Goal: Navigation & Orientation: Find specific page/section

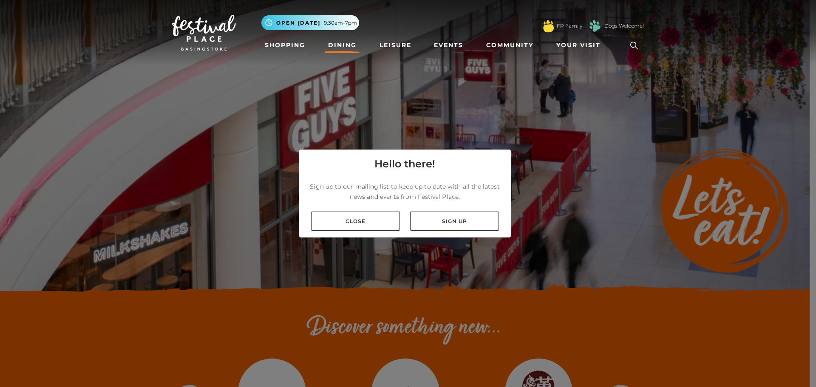
click at [370, 227] on link "Close" at bounding box center [355, 221] width 89 height 19
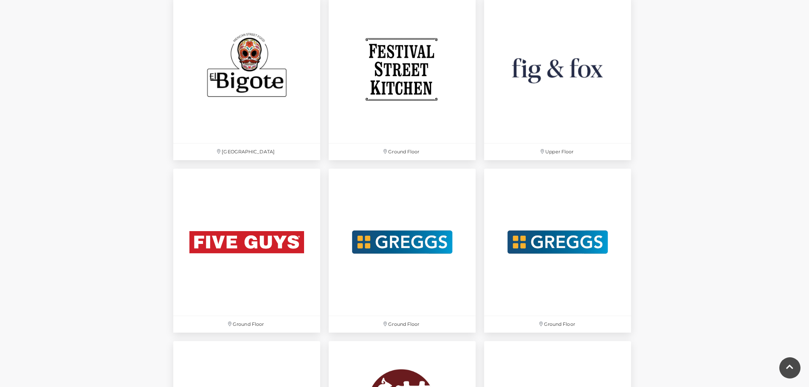
scroll to position [2337, 0]
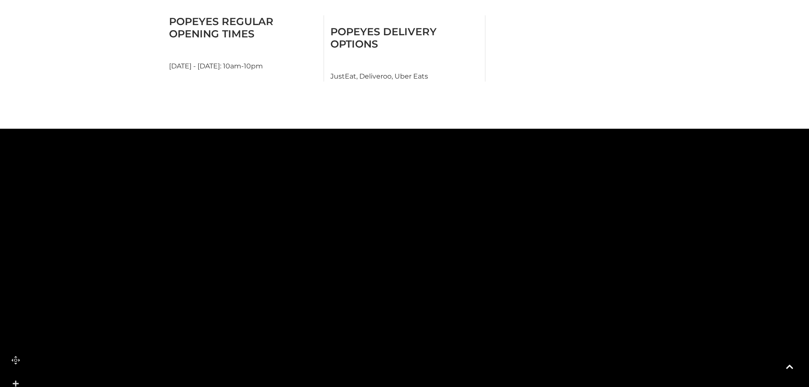
scroll to position [510, 0]
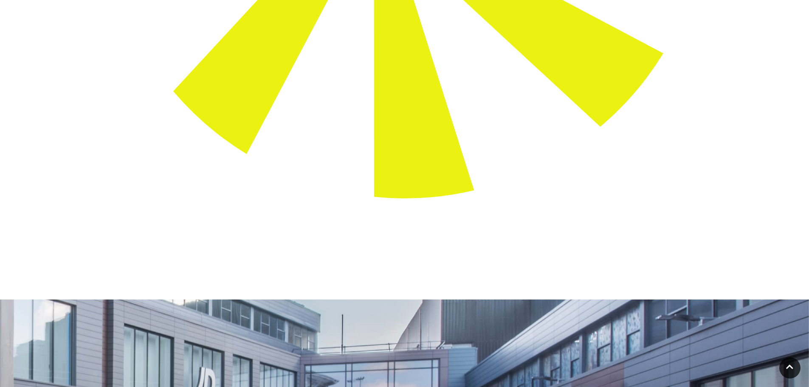
drag, startPoint x: 323, startPoint y: 156, endPoint x: 370, endPoint y: 253, distance: 107.6
drag, startPoint x: 399, startPoint y: 222, endPoint x: 385, endPoint y: 170, distance: 54.2
drag, startPoint x: 396, startPoint y: 188, endPoint x: 427, endPoint y: 335, distance: 150.1
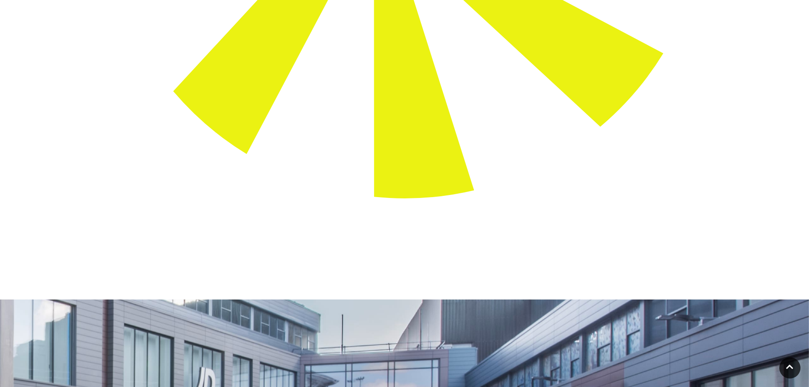
drag, startPoint x: 327, startPoint y: 188, endPoint x: 245, endPoint y: 151, distance: 90.3
drag, startPoint x: 281, startPoint y: 235, endPoint x: 287, endPoint y: 287, distance: 52.1
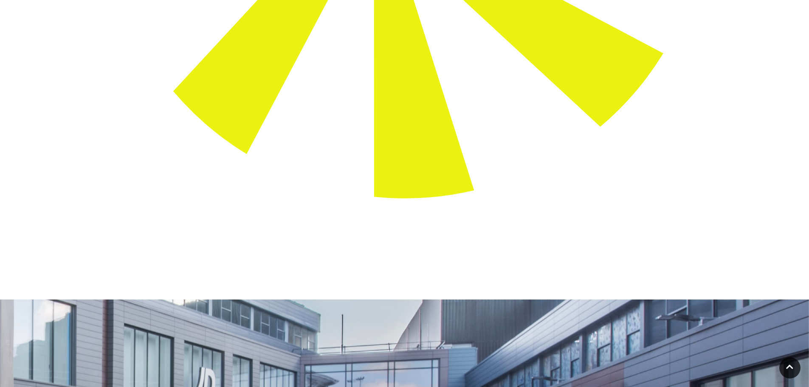
drag, startPoint x: 315, startPoint y: 172, endPoint x: 251, endPoint y: 359, distance: 197.1
drag, startPoint x: 258, startPoint y: 195, endPoint x: 218, endPoint y: 331, distance: 141.2
drag, startPoint x: 209, startPoint y: 179, endPoint x: 264, endPoint y: 265, distance: 101.8
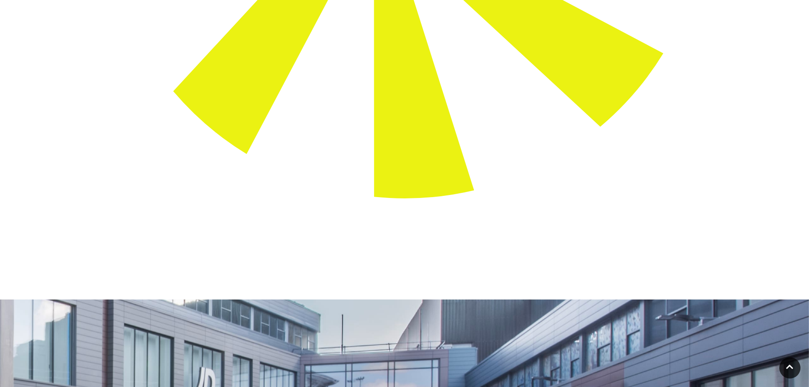
drag, startPoint x: 252, startPoint y: 252, endPoint x: 253, endPoint y: 215, distance: 37.8
drag, startPoint x: 241, startPoint y: 196, endPoint x: 283, endPoint y: 110, distance: 96.2
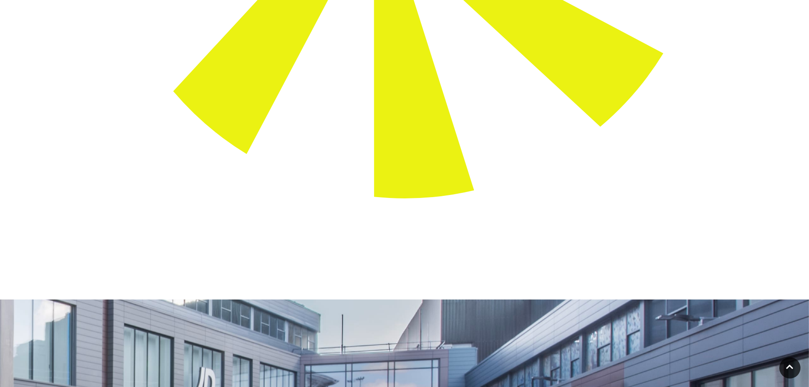
drag, startPoint x: 307, startPoint y: 175, endPoint x: 297, endPoint y: 135, distance: 41.9
drag, startPoint x: 317, startPoint y: 187, endPoint x: 258, endPoint y: 187, distance: 59.9
drag, startPoint x: 255, startPoint y: 167, endPoint x: 187, endPoint y: 124, distance: 80.3
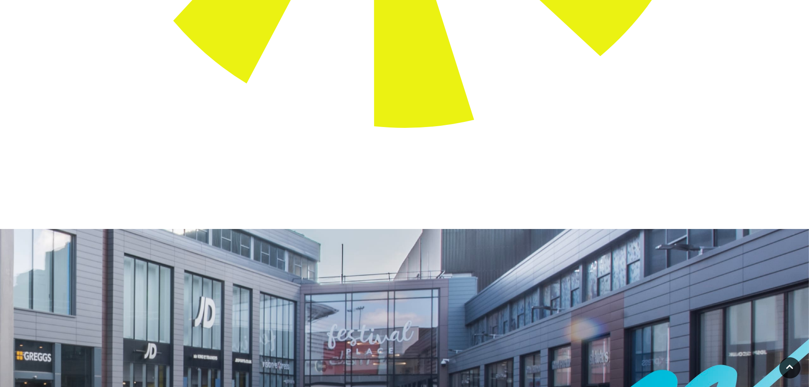
scroll to position [595, 0]
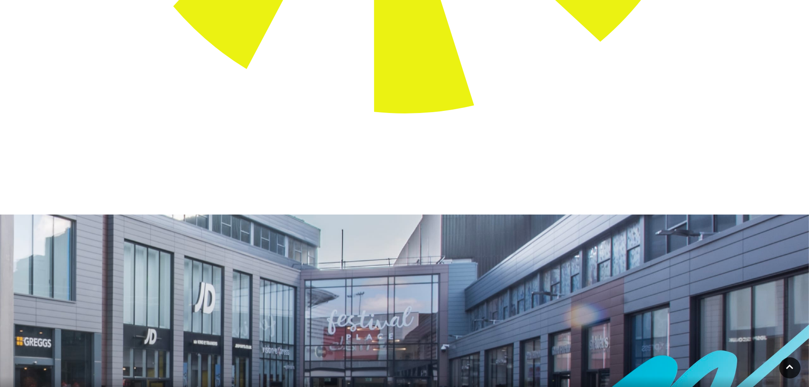
drag, startPoint x: 274, startPoint y: 187, endPoint x: 406, endPoint y: 112, distance: 151.5
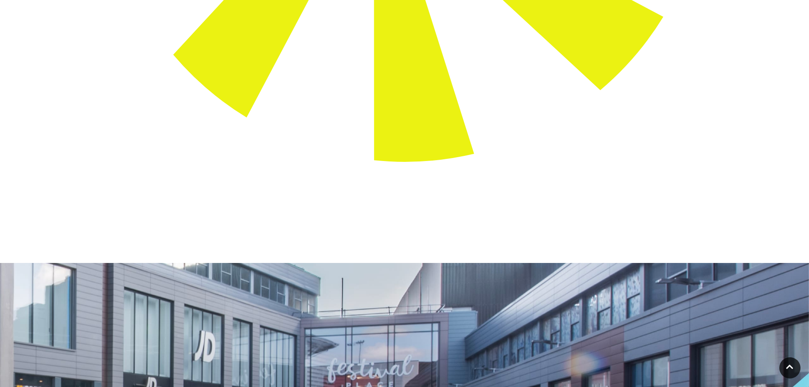
scroll to position [552, 0]
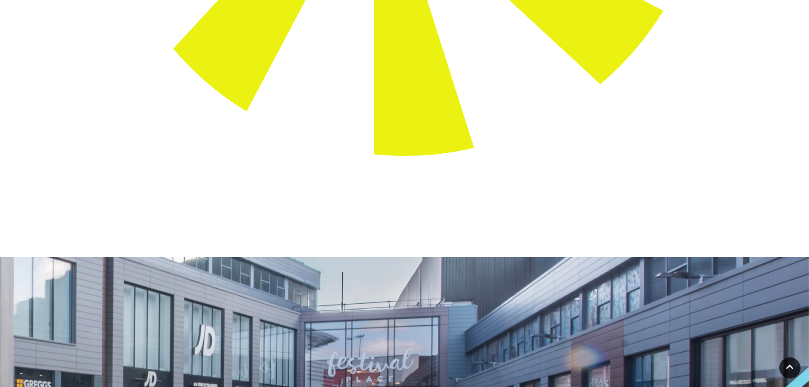
drag, startPoint x: 230, startPoint y: 148, endPoint x: 246, endPoint y: 123, distance: 30.0
drag, startPoint x: 260, startPoint y: 183, endPoint x: 290, endPoint y: 283, distance: 104.4
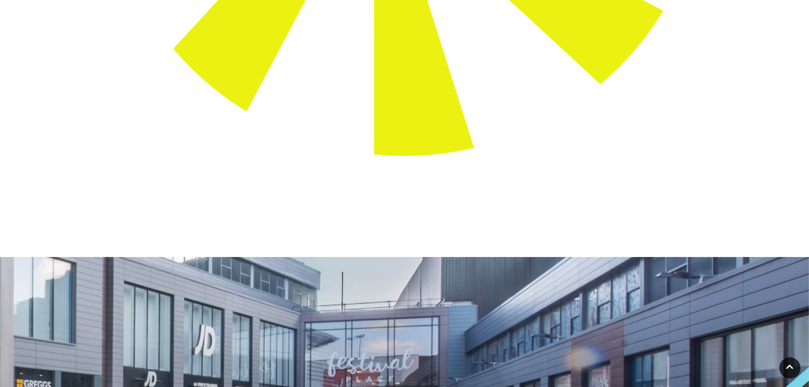
drag, startPoint x: 315, startPoint y: 109, endPoint x: 420, endPoint y: 365, distance: 277.1
drag, startPoint x: 351, startPoint y: 168, endPoint x: 349, endPoint y: 195, distance: 26.8
drag, startPoint x: 332, startPoint y: 189, endPoint x: 317, endPoint y: 117, distance: 73.3
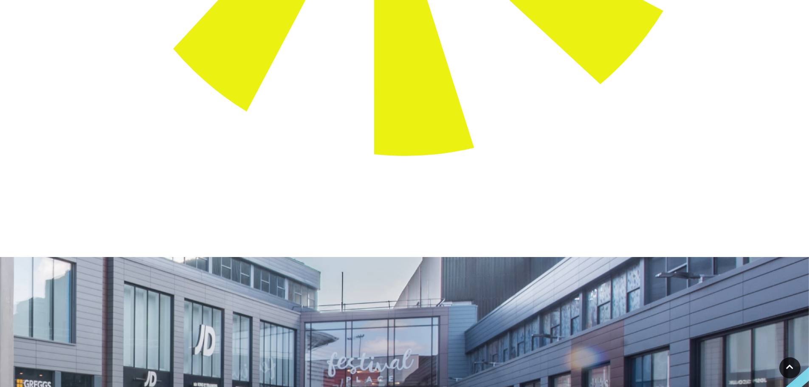
drag, startPoint x: 334, startPoint y: 230, endPoint x: 305, endPoint y: 96, distance: 136.6
drag, startPoint x: 320, startPoint y: 226, endPoint x: 313, endPoint y: 47, distance: 179.1
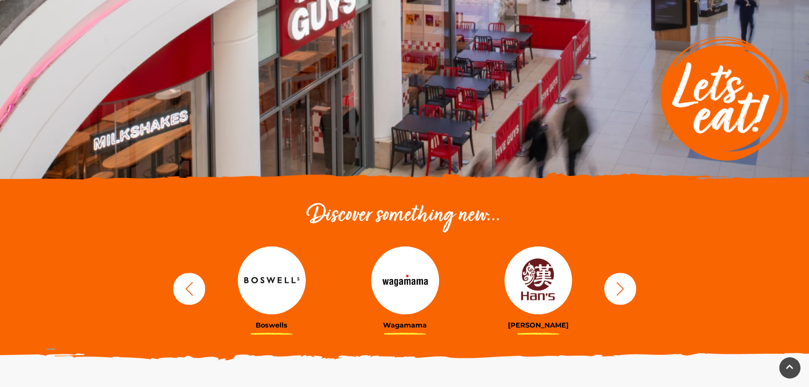
scroll to position [127, 0]
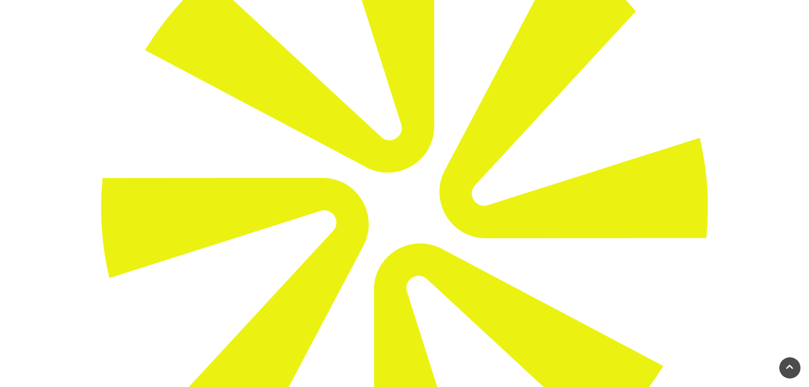
scroll to position [212, 0]
